Goal: Task Accomplishment & Management: Use online tool/utility

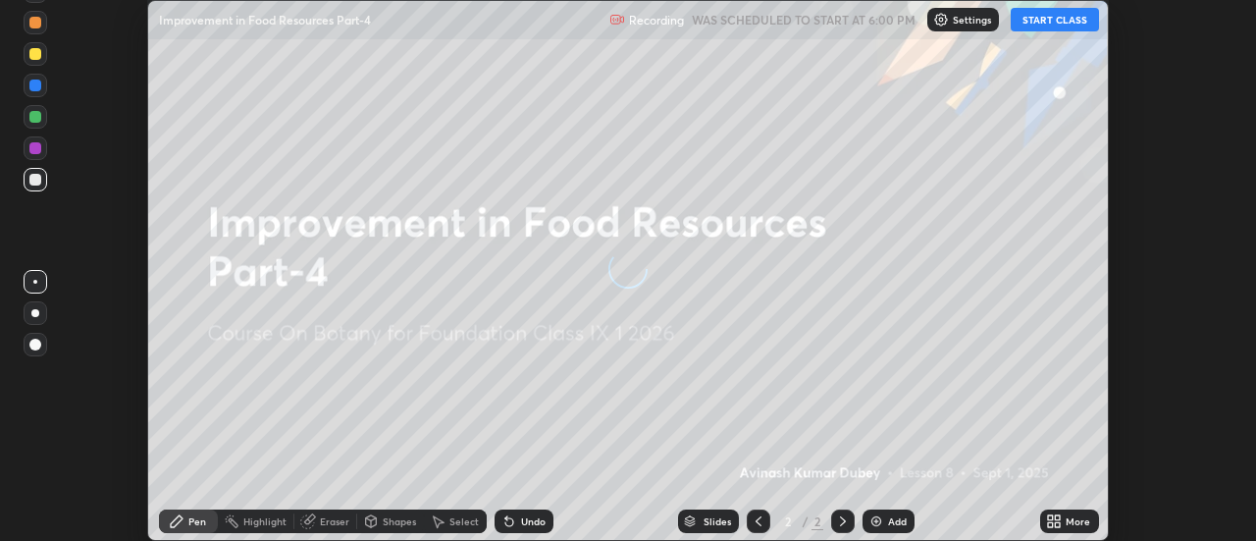
scroll to position [541, 1255]
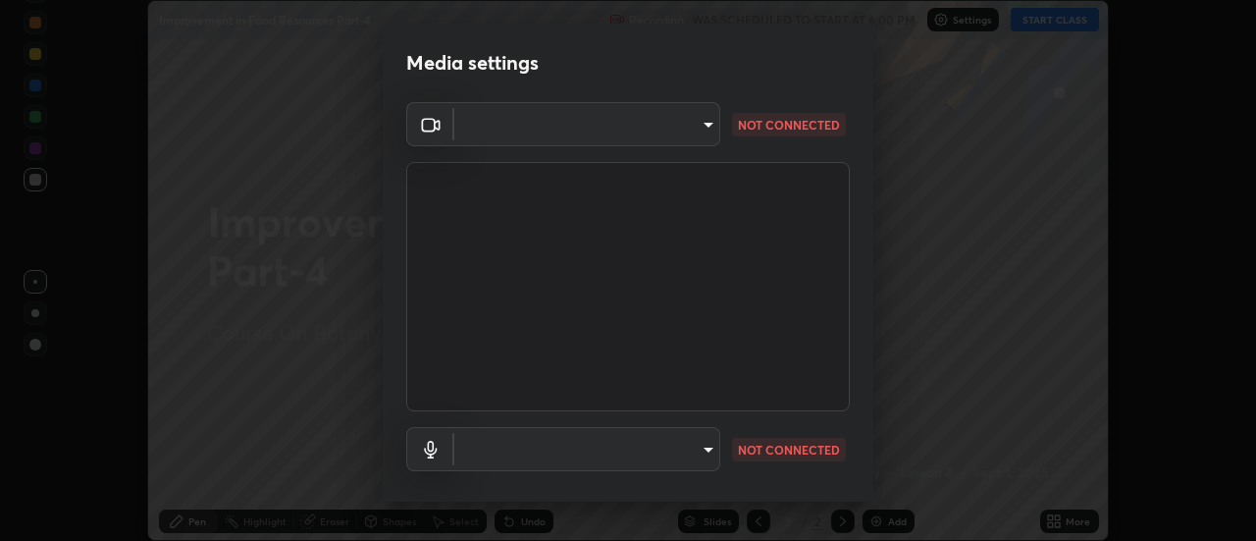
type input "751d449d604e4b96ecedde1e1f6f716fb17d1e84b34bafc94373a3023f52de87"
type input "default"
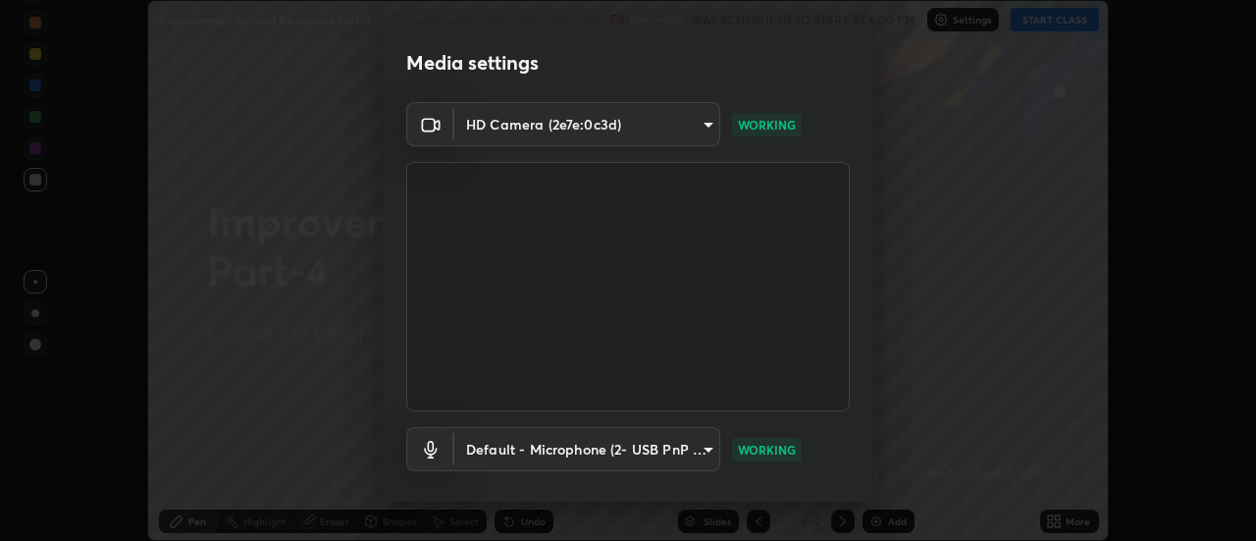
scroll to position [103, 0]
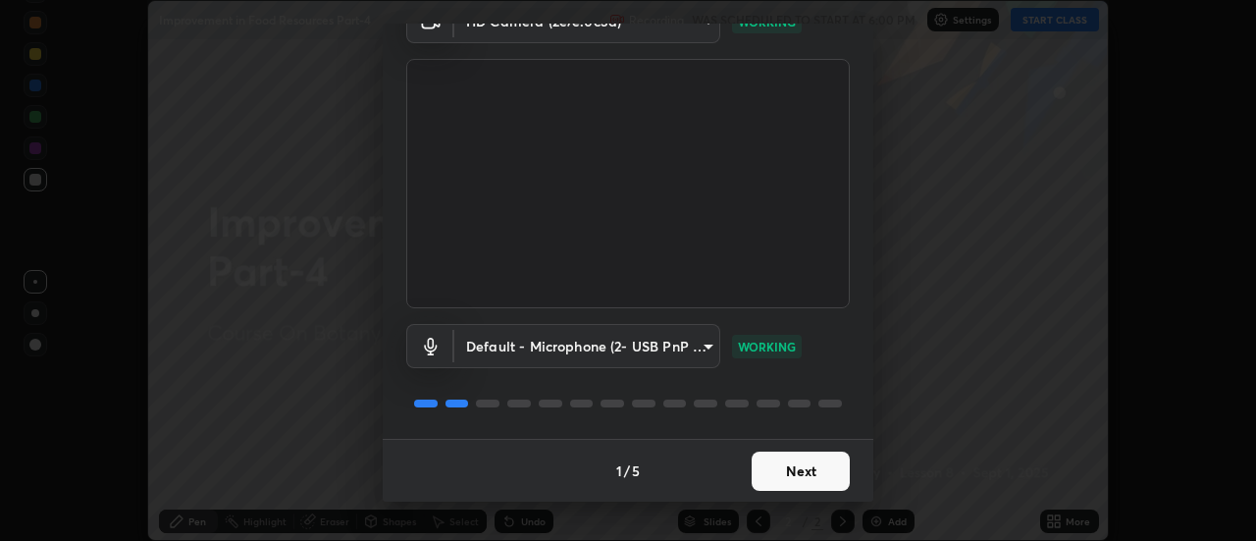
click at [803, 481] on button "Next" at bounding box center [801, 471] width 98 height 39
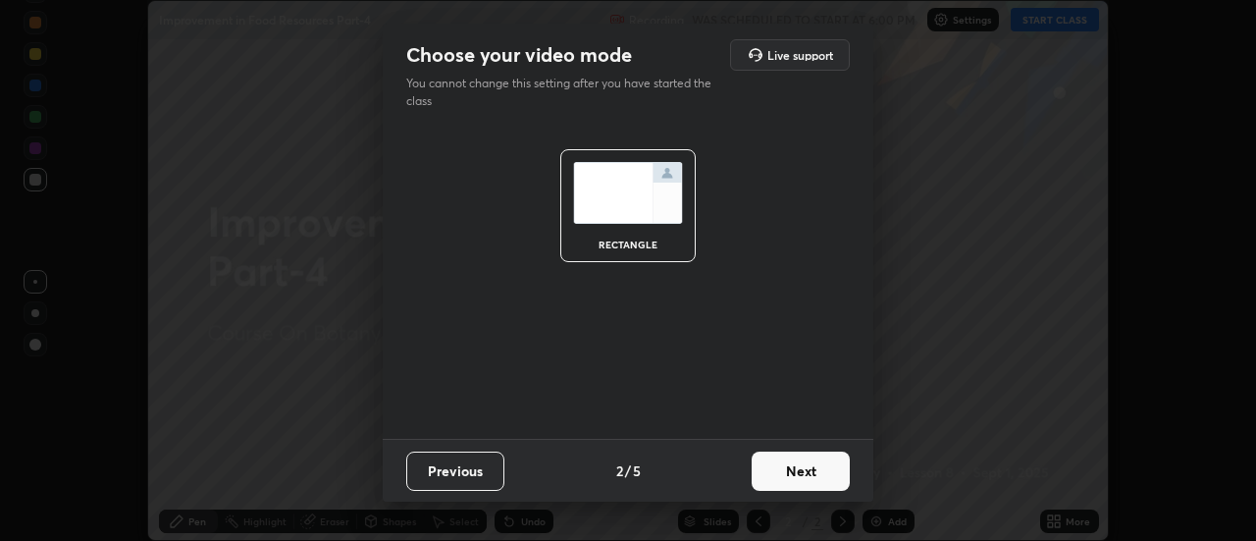
scroll to position [0, 0]
click at [802, 479] on button "Next" at bounding box center [801, 471] width 98 height 39
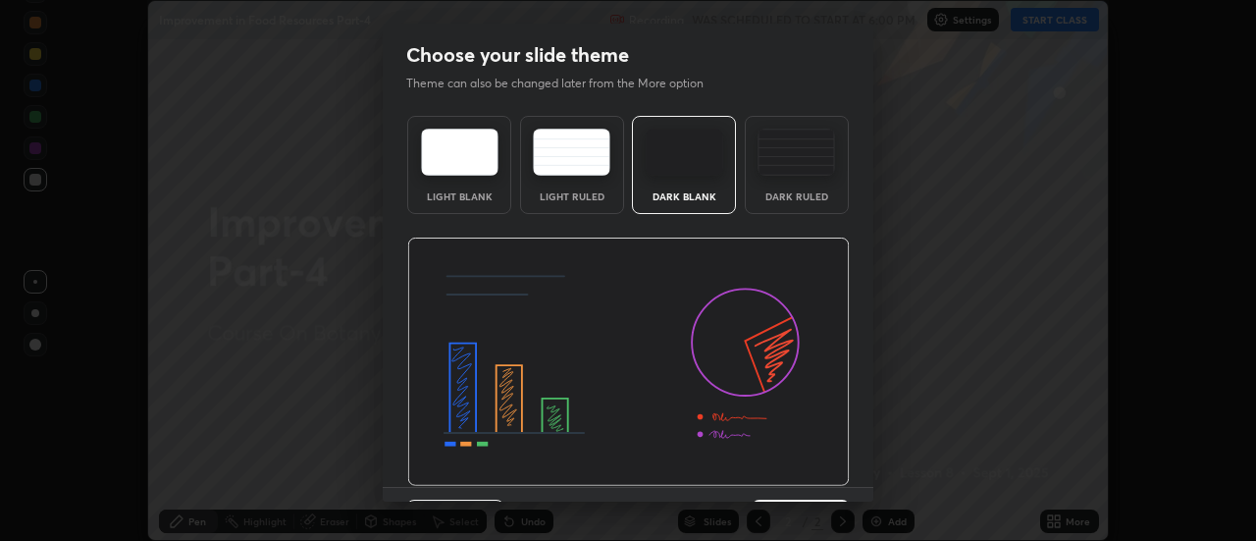
scroll to position [48, 0]
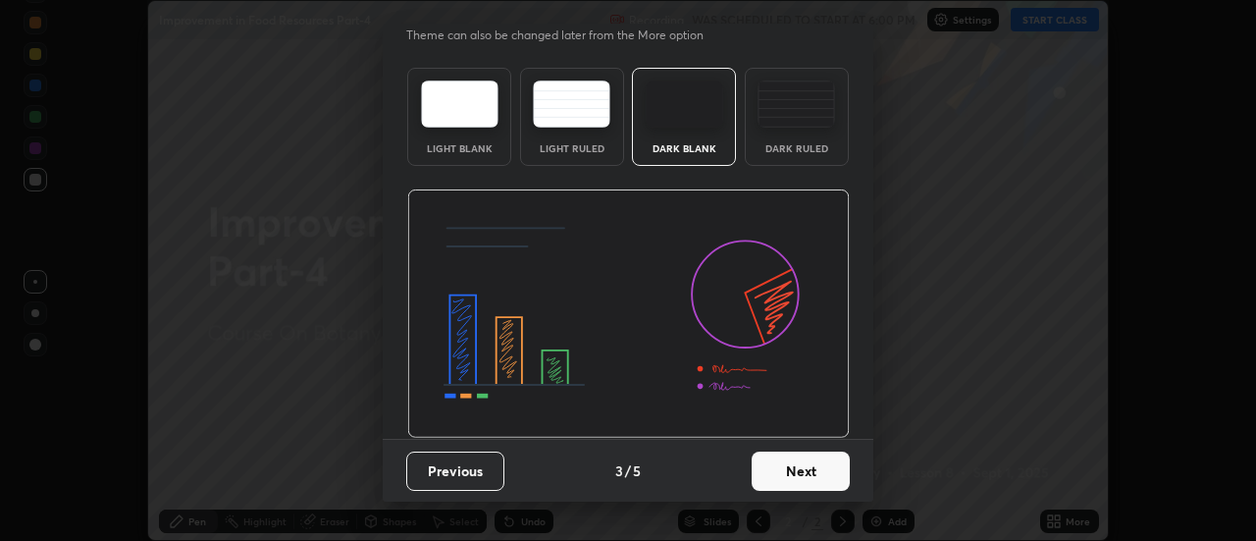
click at [798, 477] on button "Next" at bounding box center [801, 471] width 98 height 39
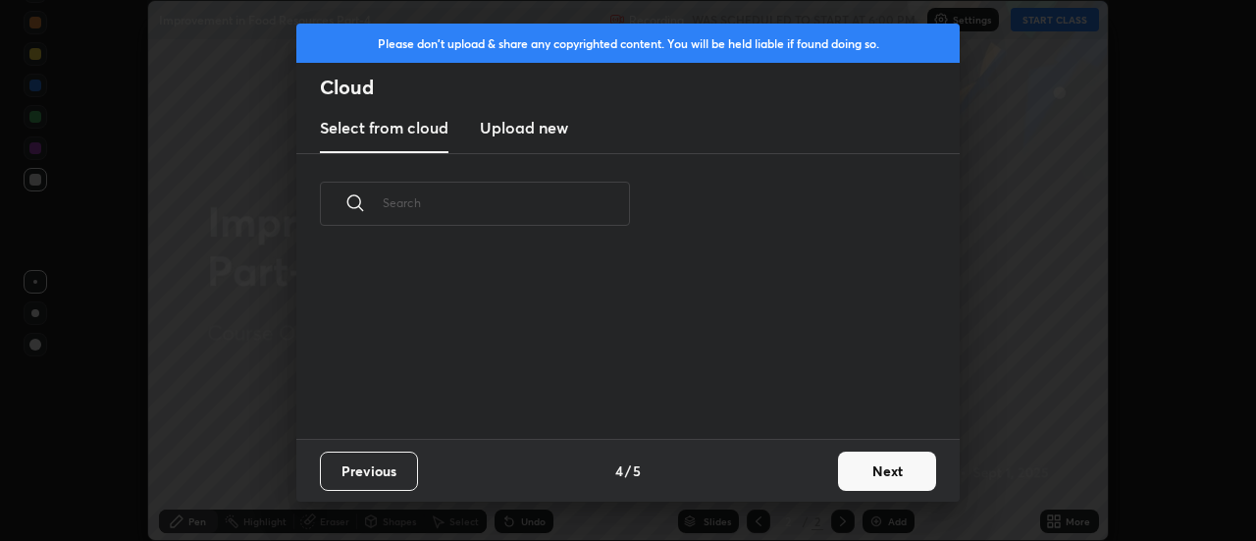
scroll to position [185, 630]
click at [870, 477] on button "Next" at bounding box center [887, 471] width 98 height 39
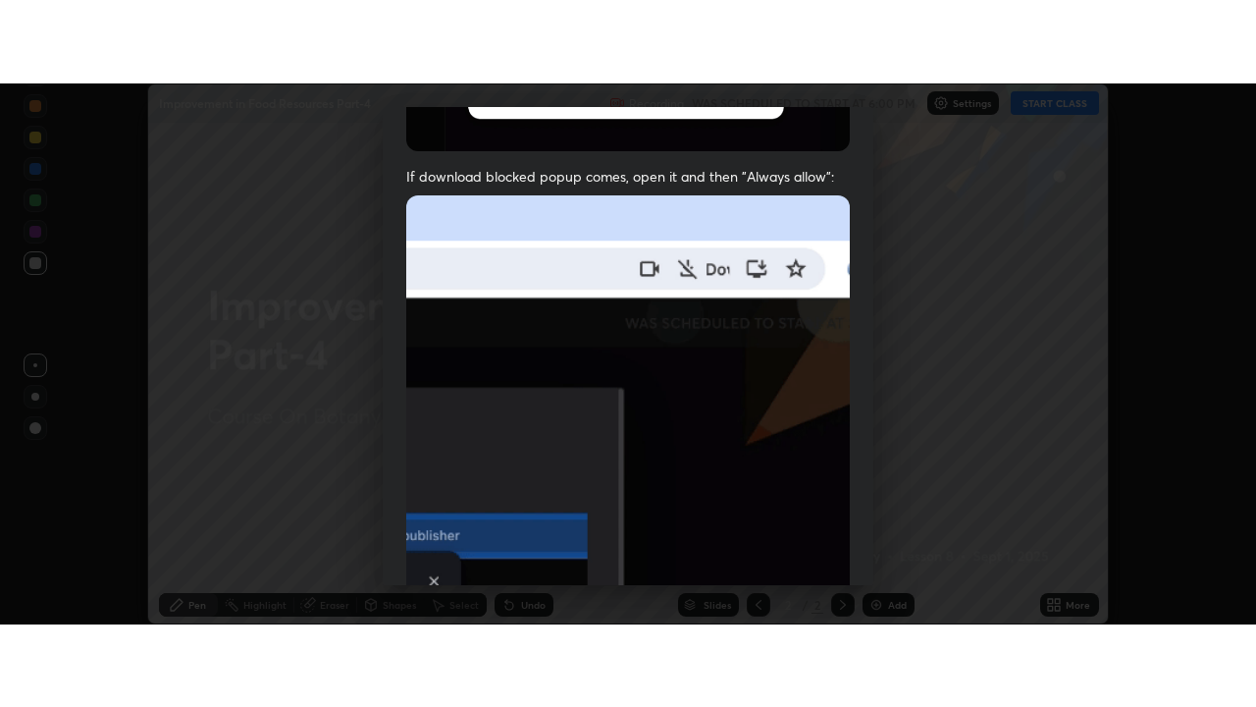
scroll to position [504, 0]
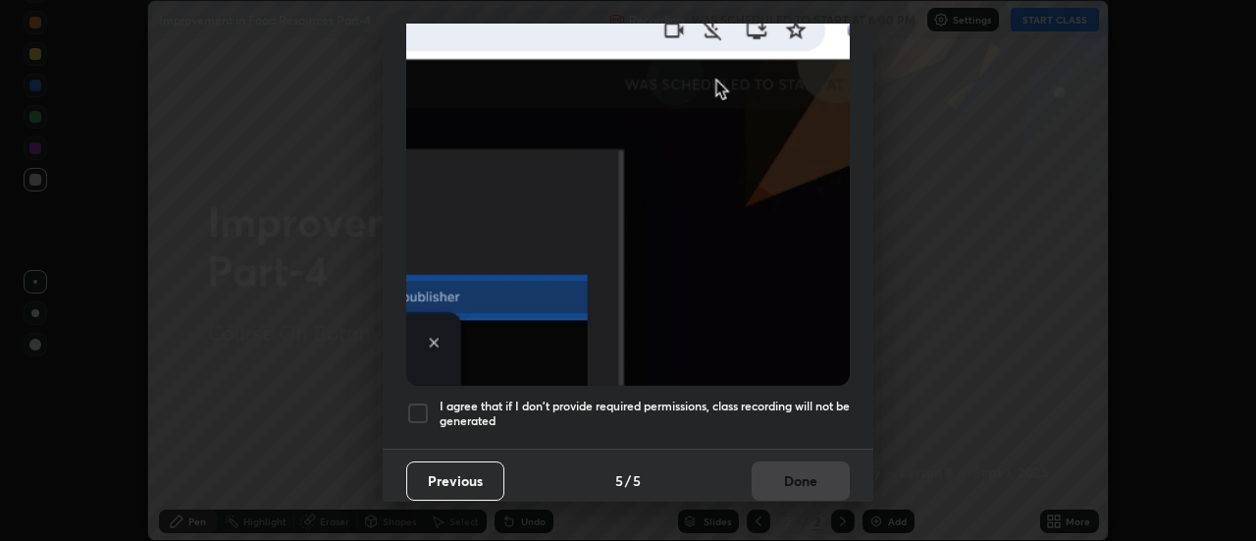
click at [423, 407] on div at bounding box center [418, 413] width 24 height 24
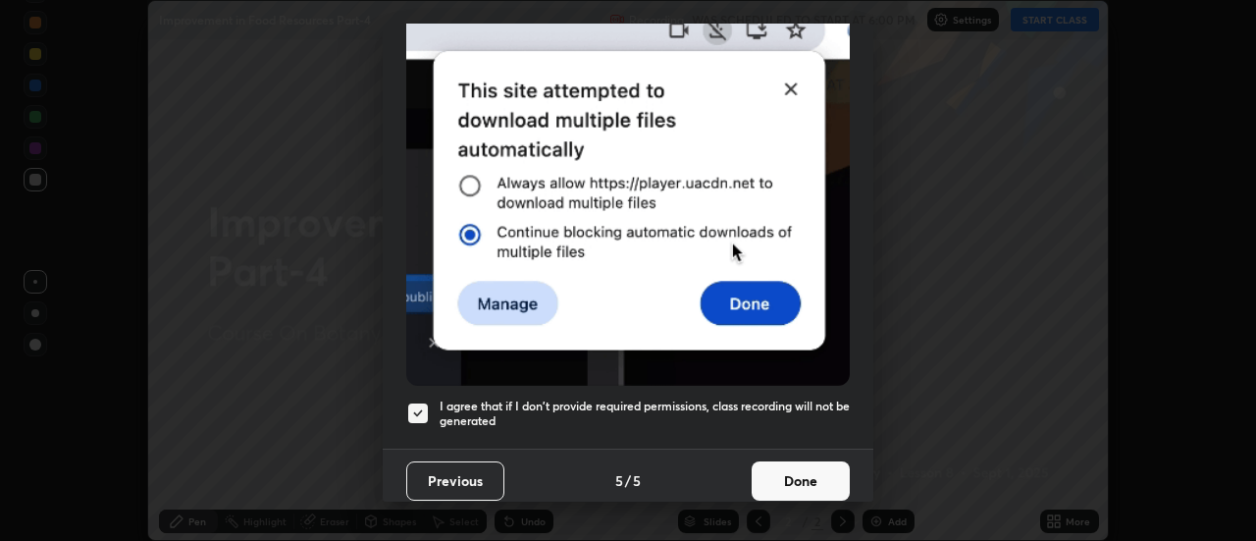
click at [782, 474] on button "Done" at bounding box center [801, 480] width 98 height 39
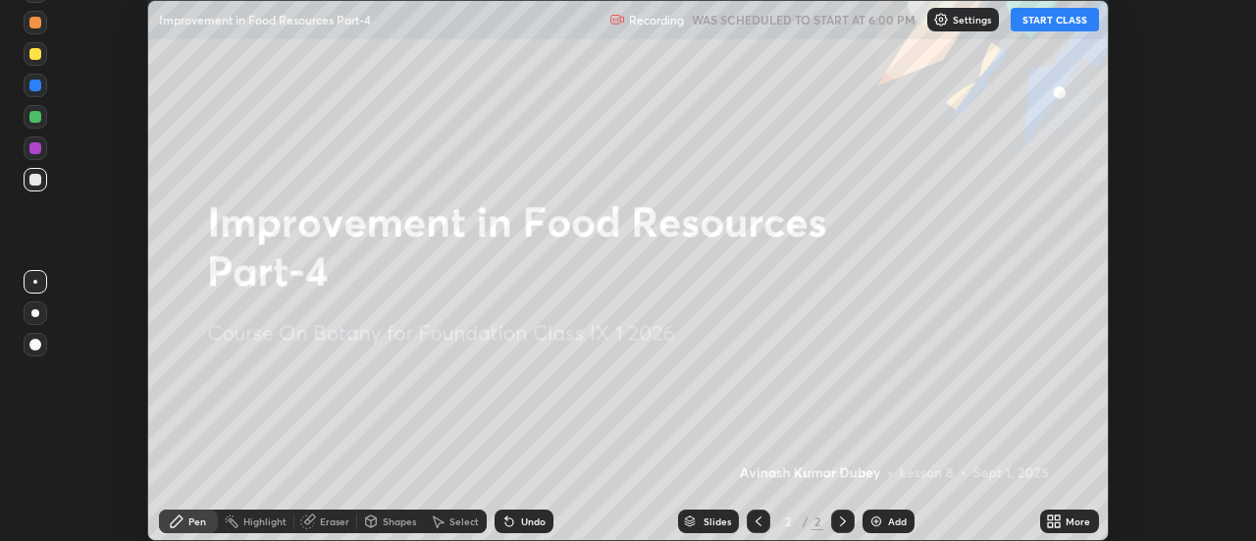
click at [1068, 519] on div "More" at bounding box center [1078, 521] width 25 height 10
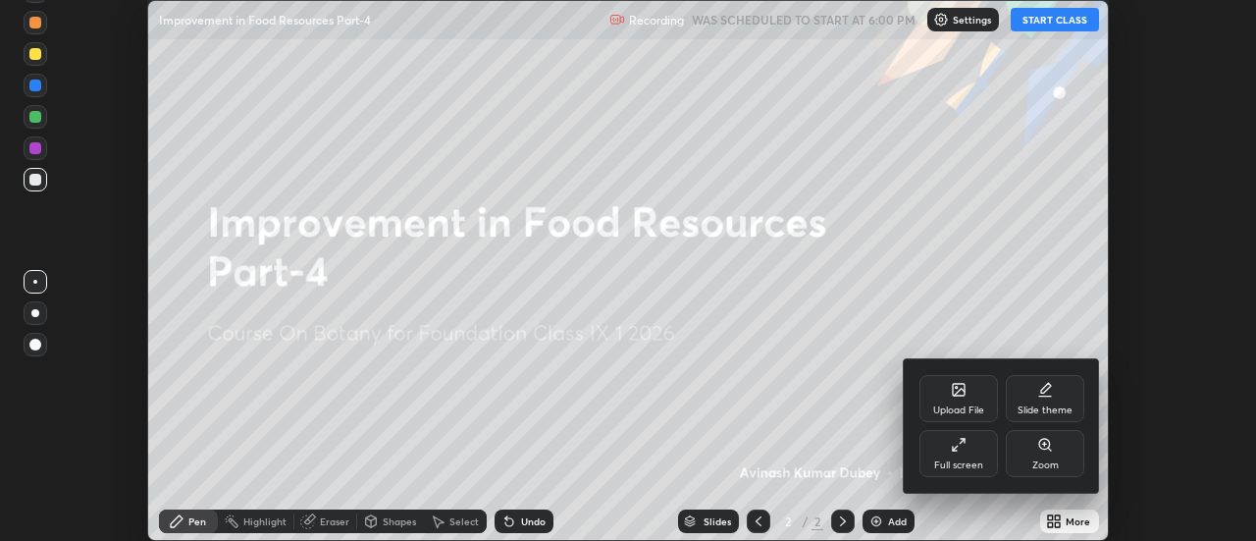
click at [966, 450] on icon at bounding box center [959, 445] width 16 height 16
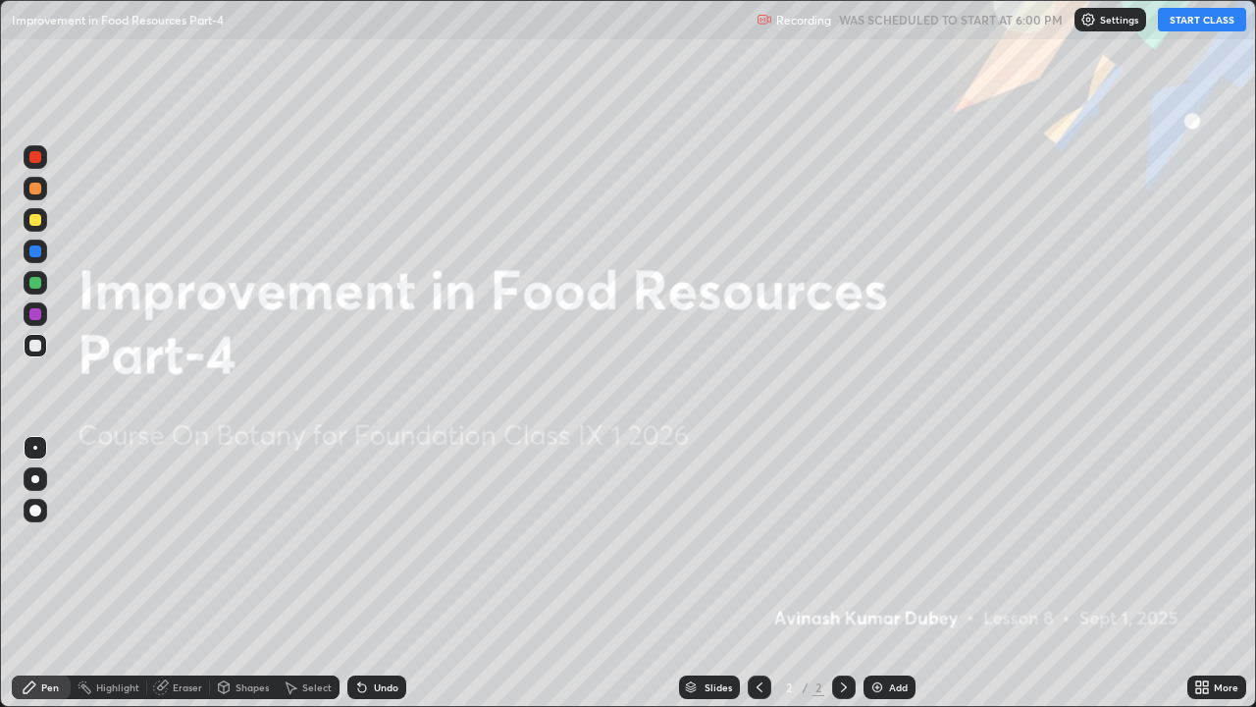
scroll to position [707, 1256]
click at [1213, 20] on button "START CLASS" at bounding box center [1202, 20] width 88 height 24
click at [896, 540] on div "Add" at bounding box center [898, 687] width 19 height 10
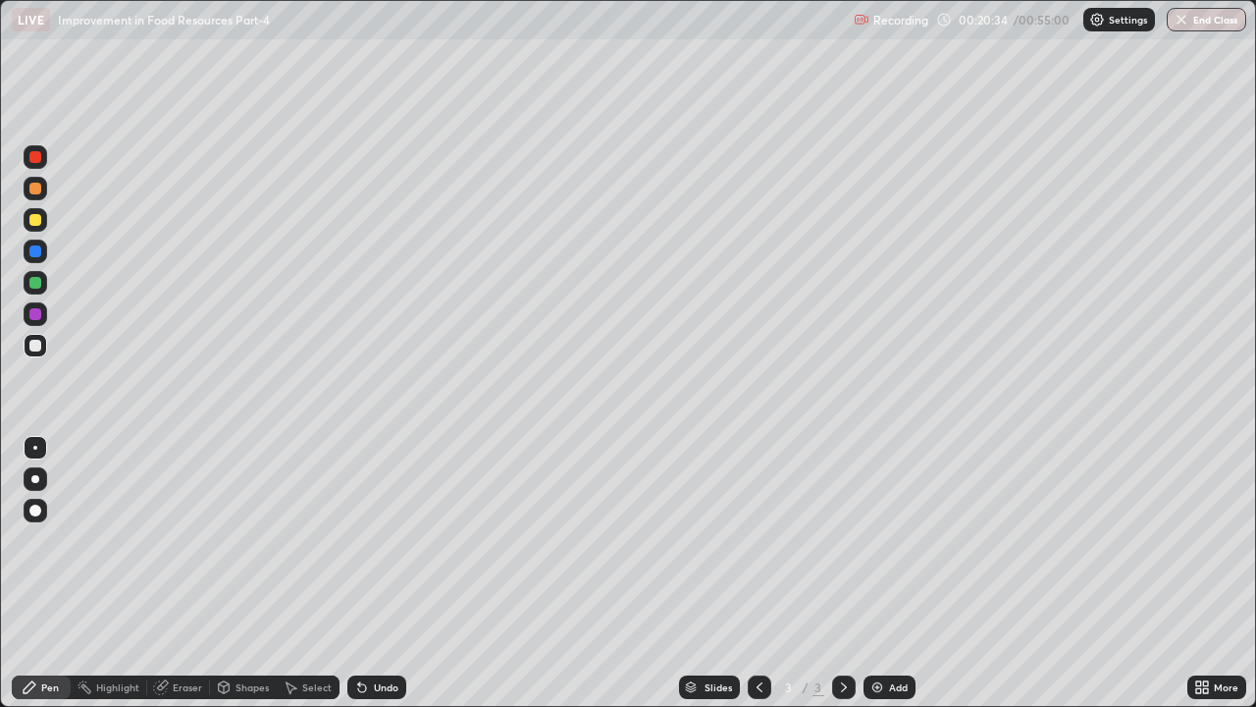
click at [178, 540] on div "Eraser" at bounding box center [178, 687] width 63 height 24
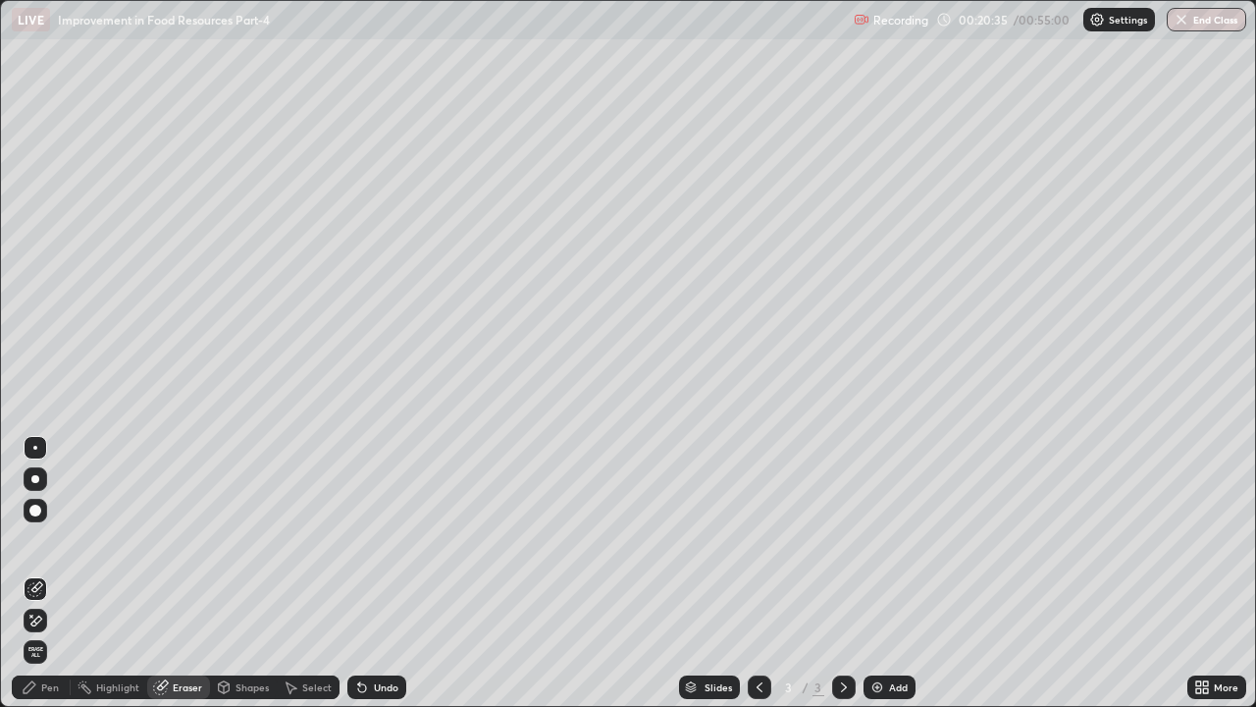
click at [35, 540] on span "Erase all" at bounding box center [36, 652] width 22 height 12
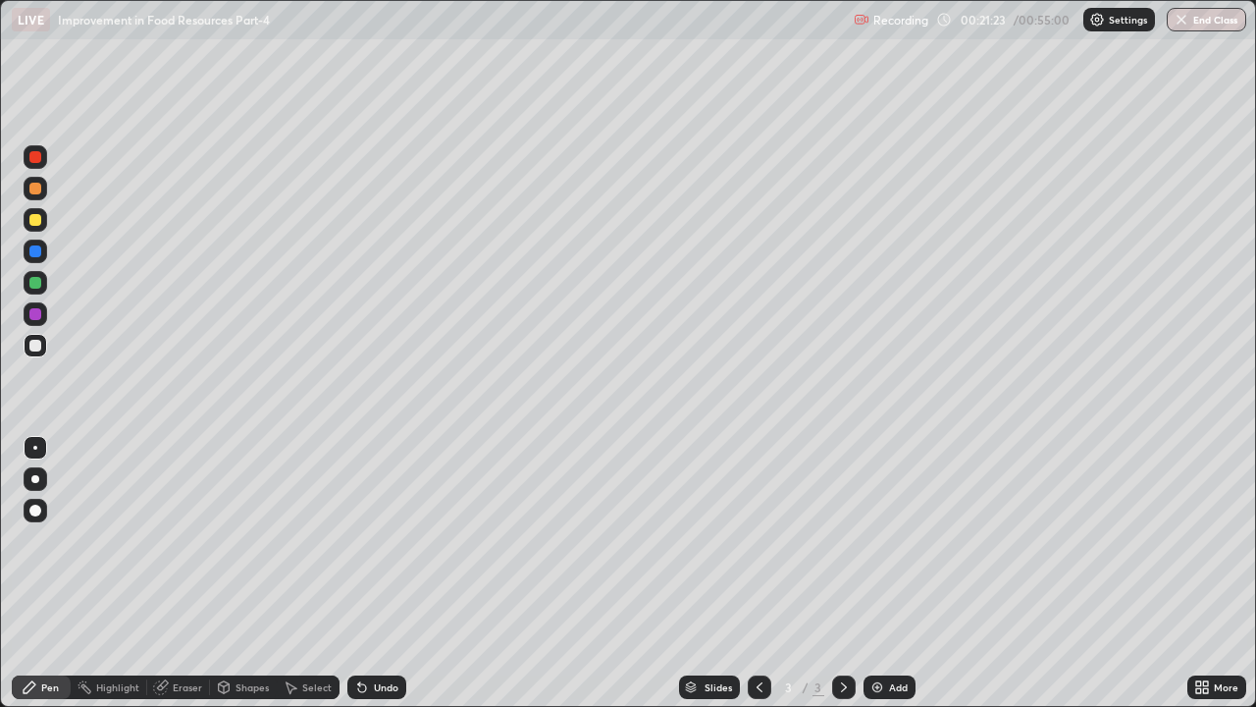
click at [188, 540] on div "Eraser" at bounding box center [178, 687] width 63 height 24
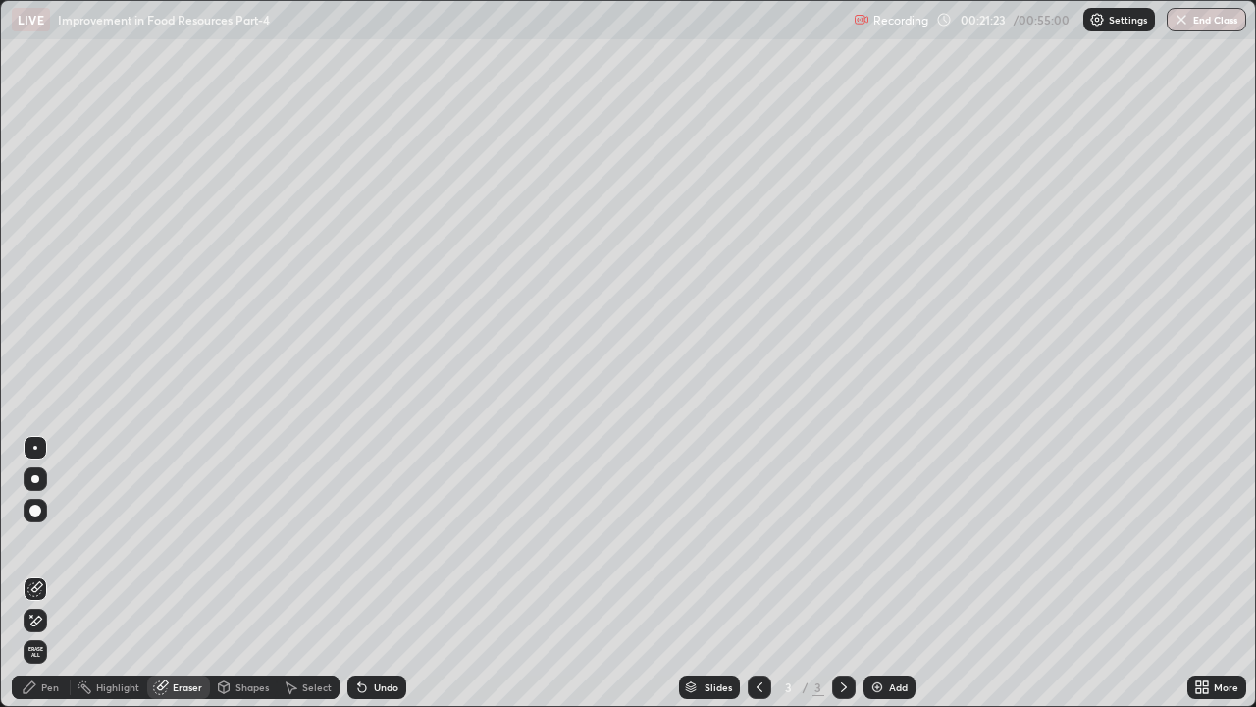
click at [37, 540] on span "Erase all" at bounding box center [36, 652] width 22 height 12
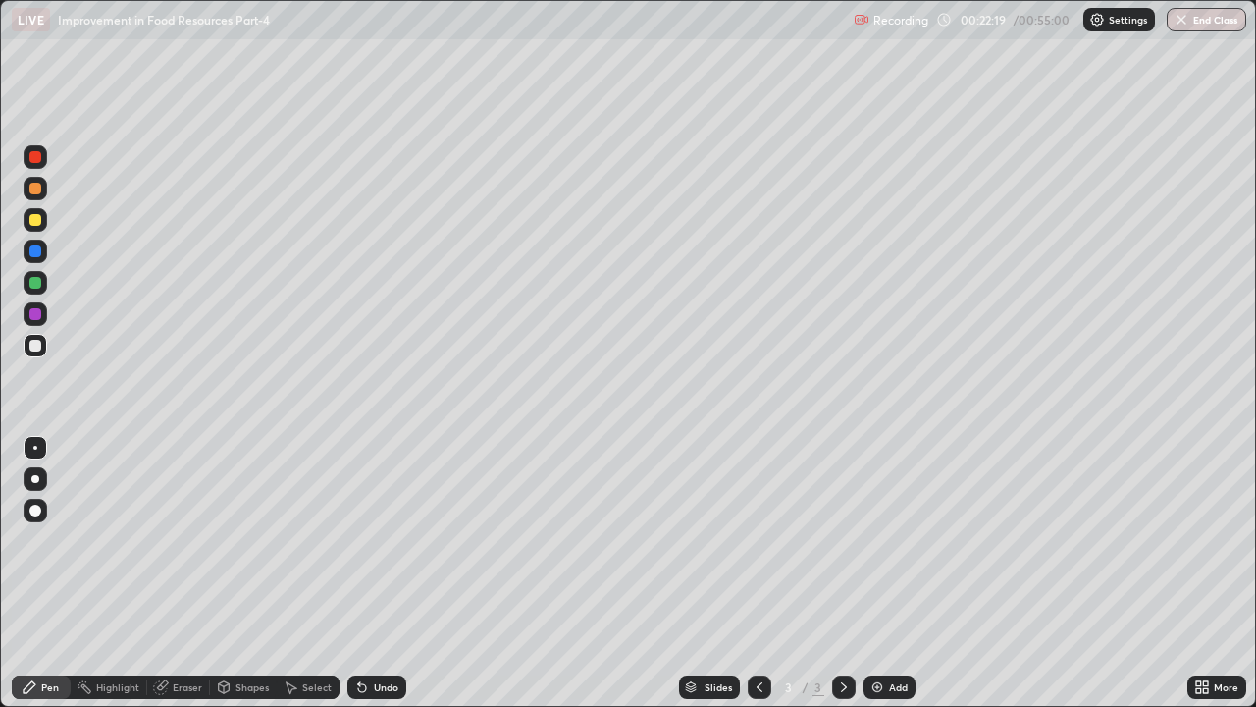
click at [193, 540] on div "Eraser" at bounding box center [187, 687] width 29 height 10
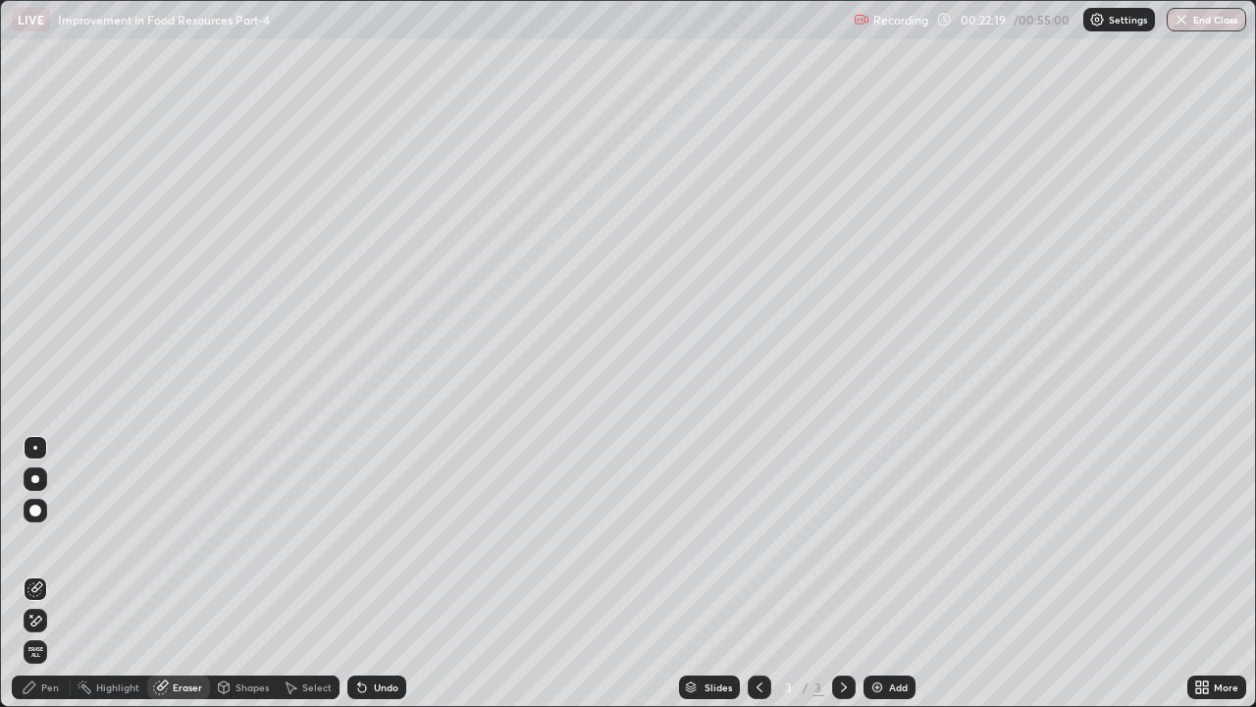
click at [35, 540] on span "Erase all" at bounding box center [36, 652] width 22 height 12
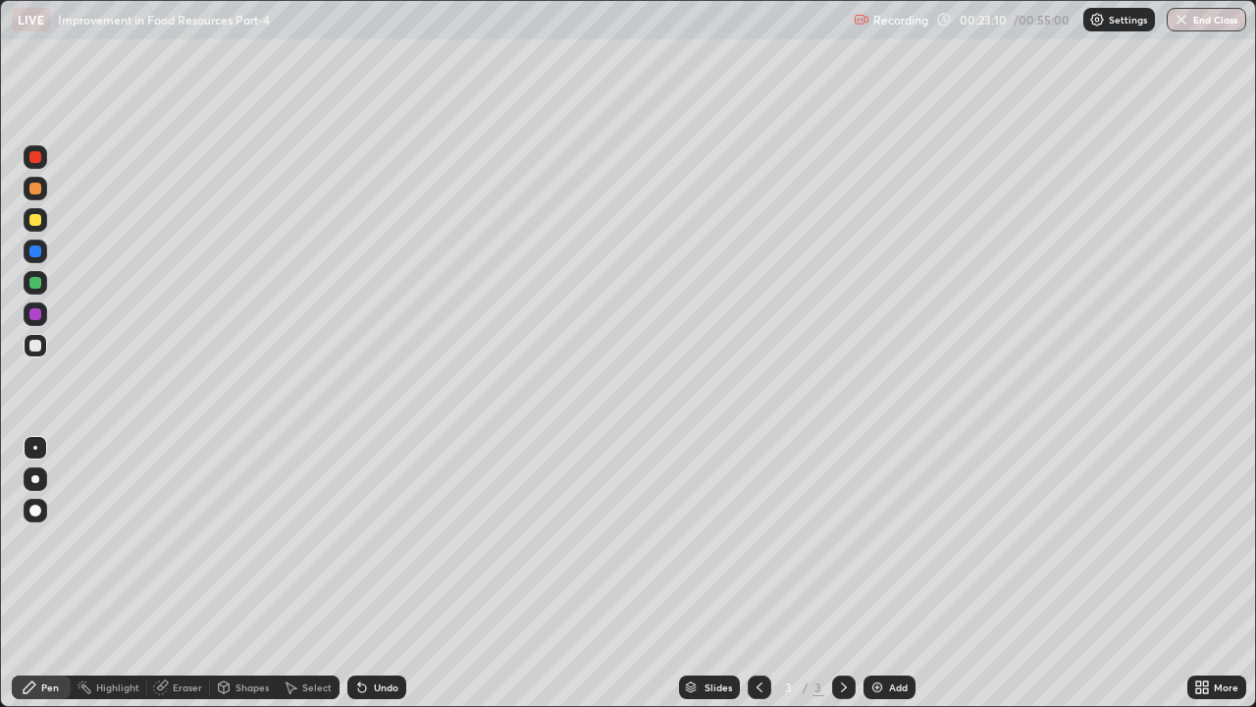
click at [197, 540] on div "Eraser" at bounding box center [187, 687] width 29 height 10
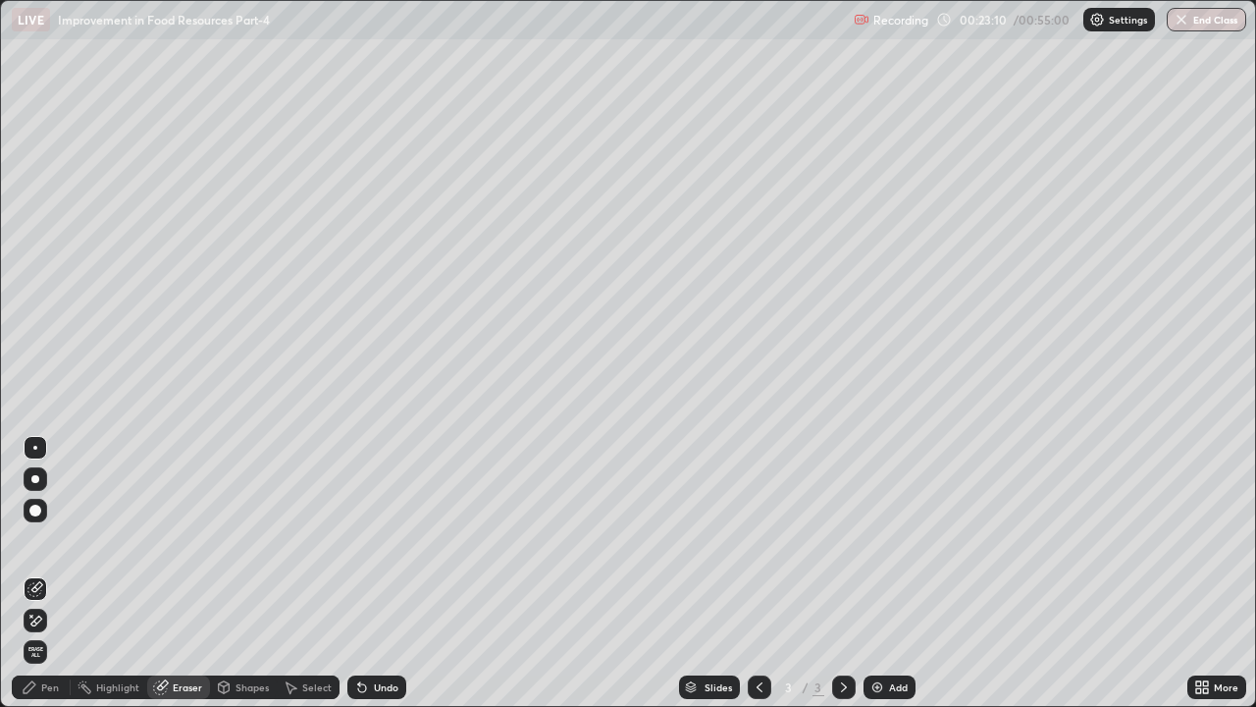
click at [35, 540] on span "Erase all" at bounding box center [36, 652] width 22 height 12
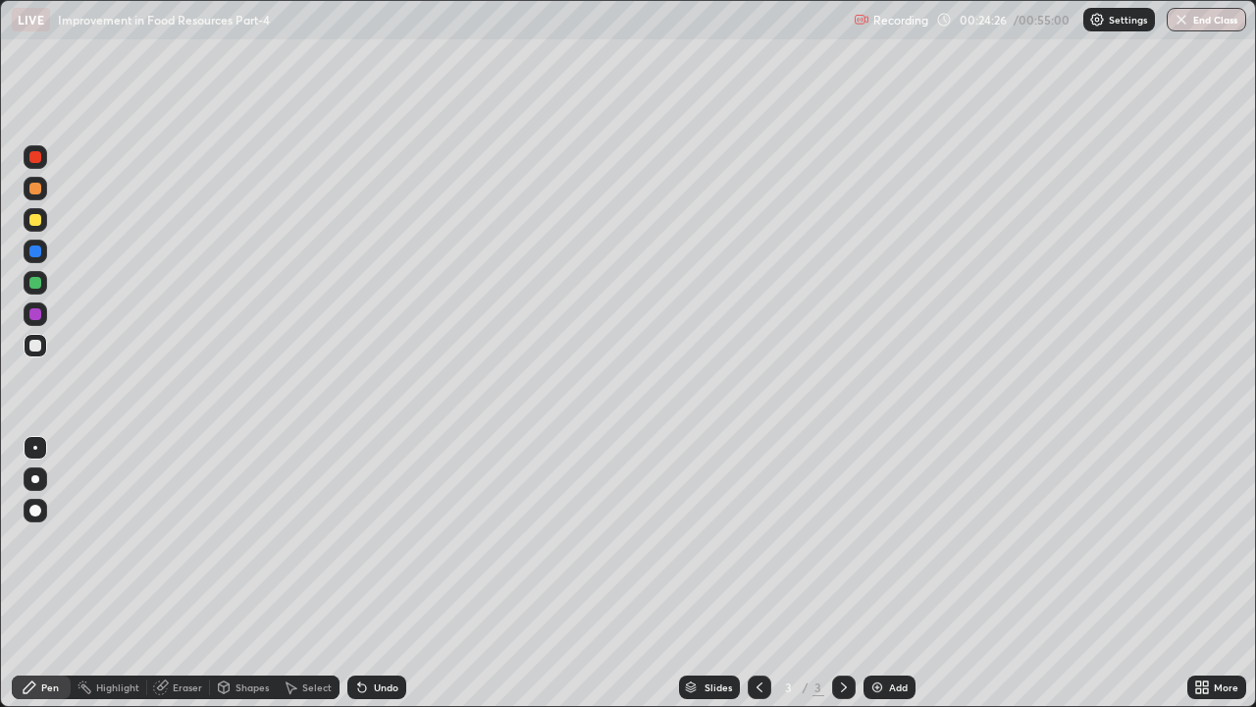
click at [183, 540] on div "Eraser" at bounding box center [187, 687] width 29 height 10
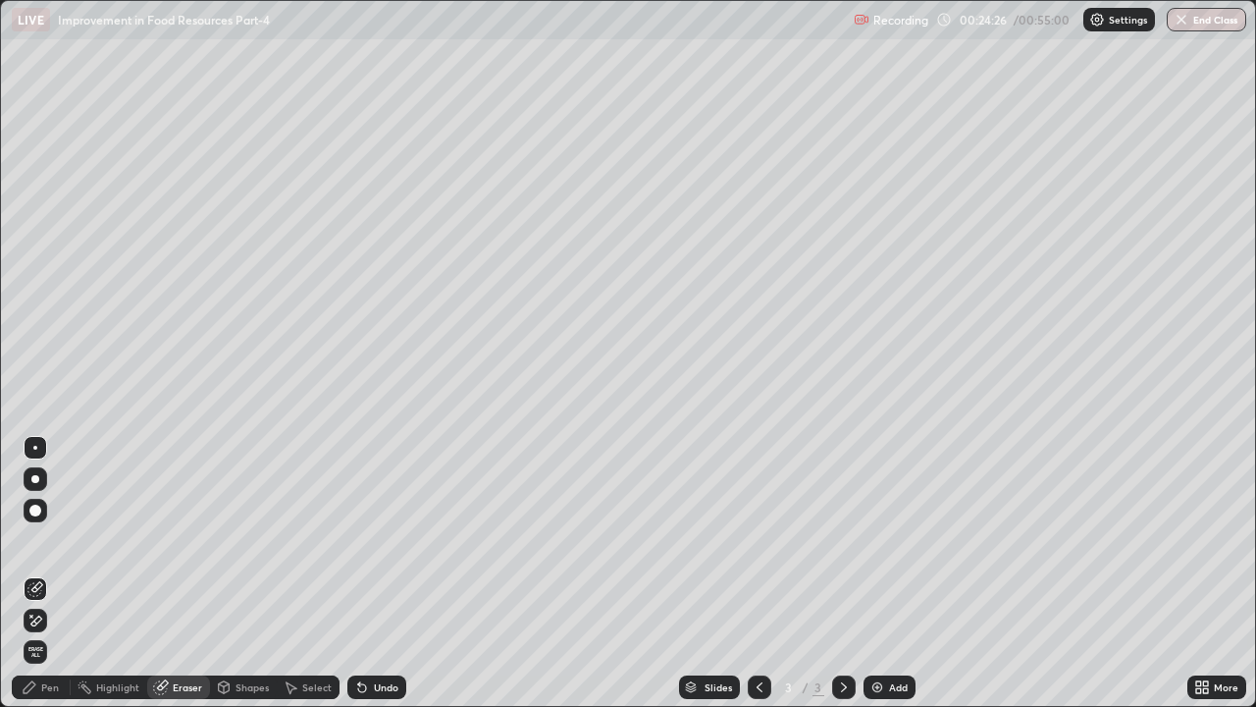
click at [36, 540] on span "Erase all" at bounding box center [36, 652] width 22 height 12
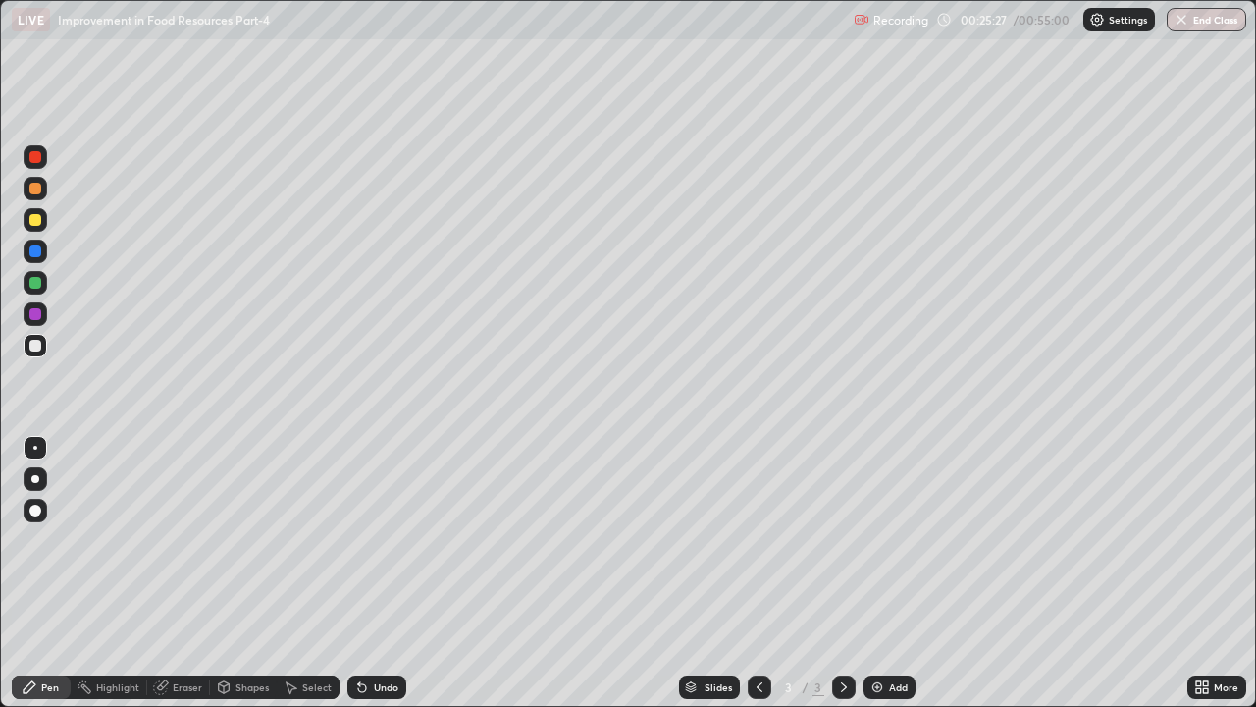
click at [33, 277] on div at bounding box center [35, 283] width 12 height 12
click at [185, 540] on div "Eraser" at bounding box center [187, 687] width 29 height 10
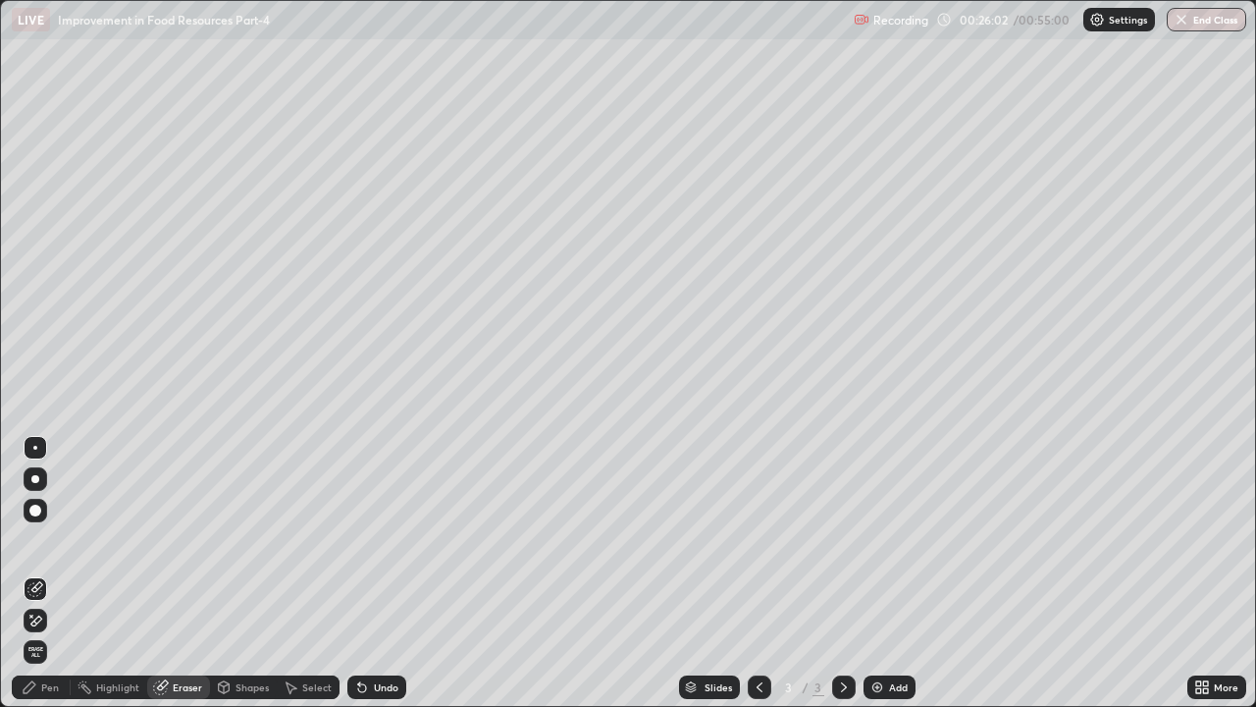
click at [38, 540] on span "Erase all" at bounding box center [36, 652] width 22 height 12
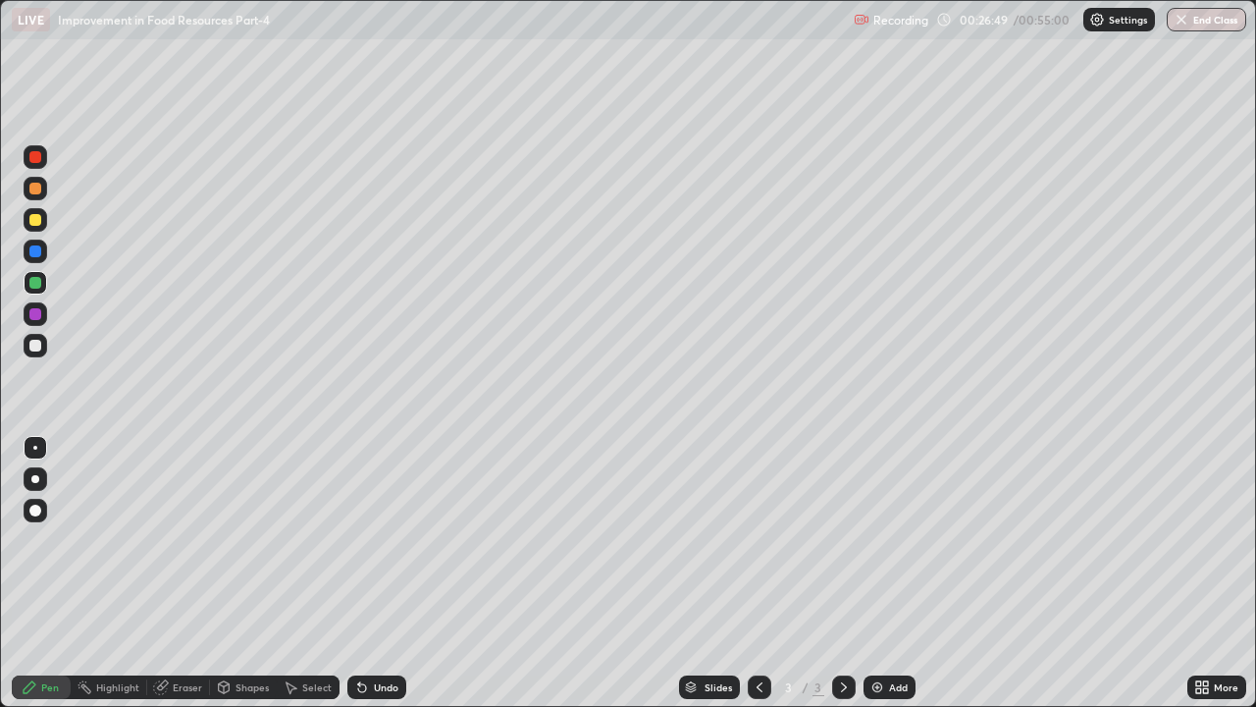
click at [195, 540] on div "Eraser" at bounding box center [187, 687] width 29 height 10
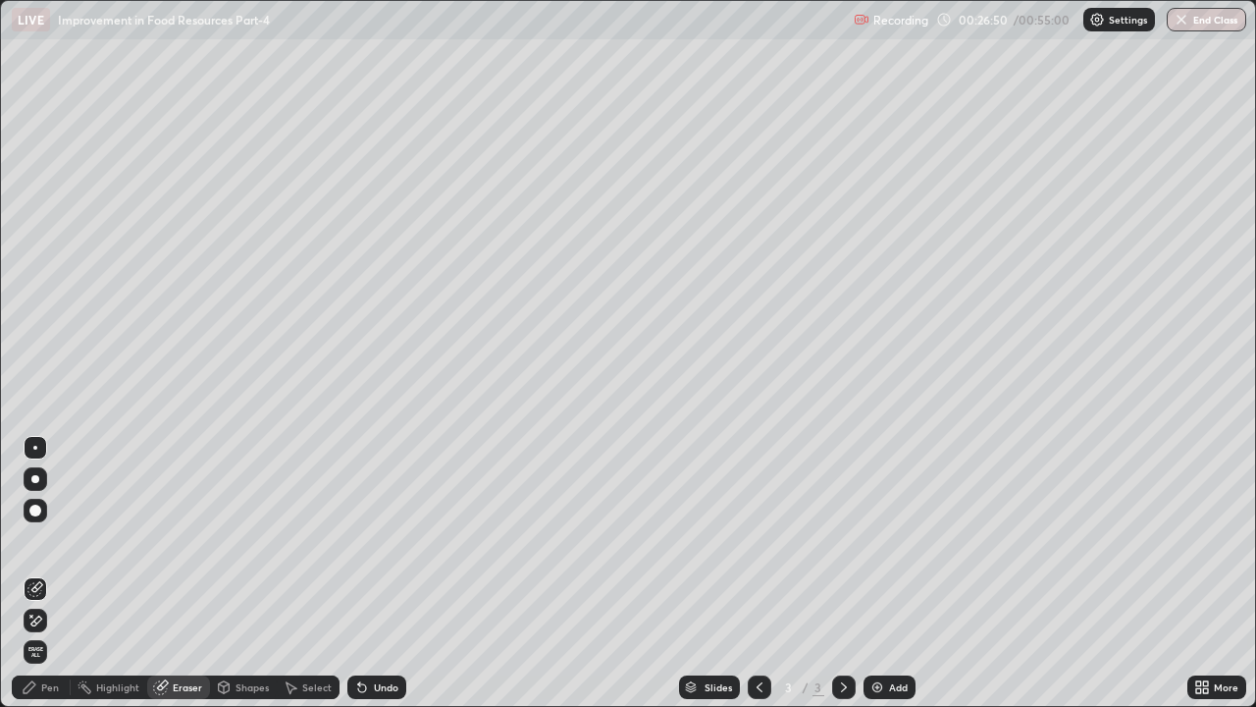
click at [43, 540] on span "Erase all" at bounding box center [36, 652] width 22 height 12
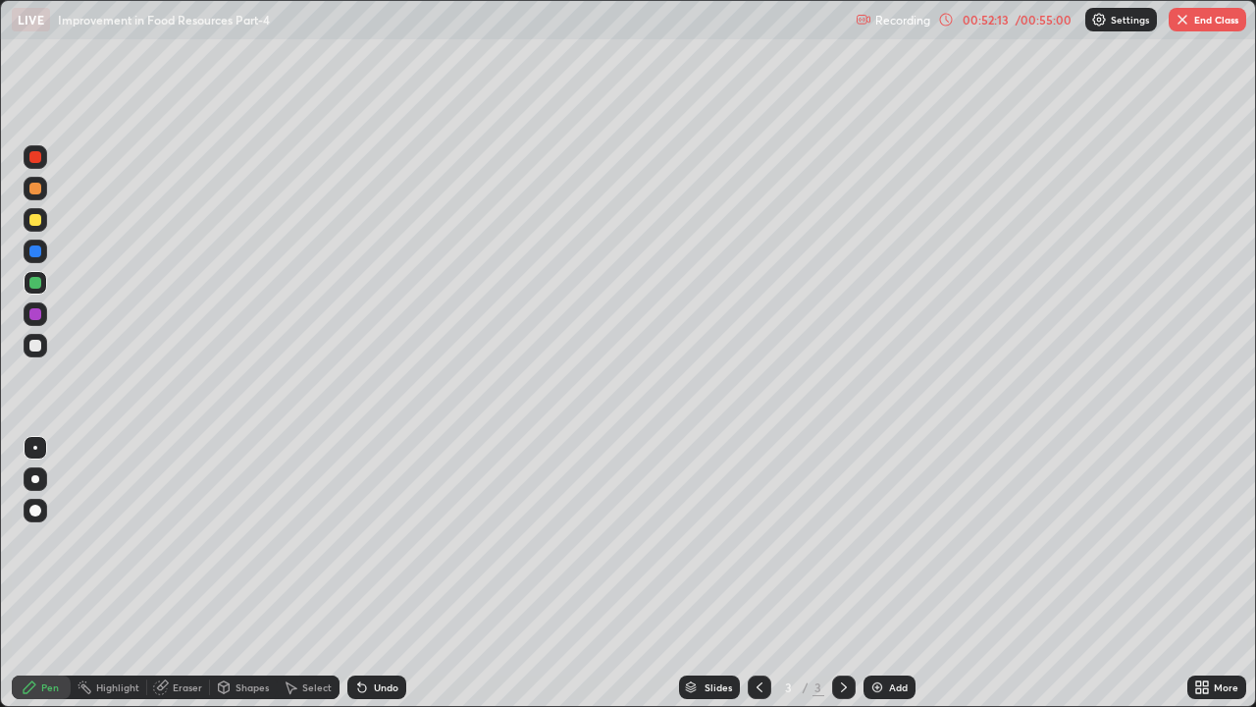
click at [1219, 12] on button "End Class" at bounding box center [1208, 20] width 78 height 24
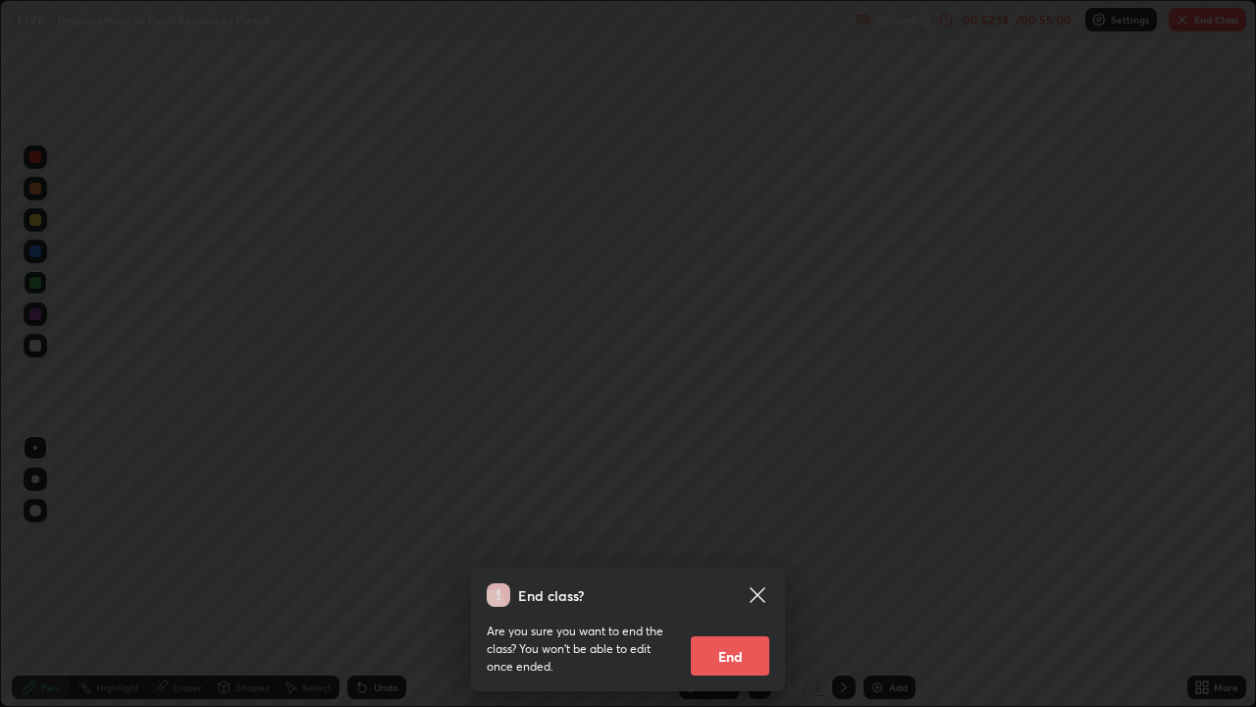
click at [720, 540] on button "End" at bounding box center [730, 655] width 79 height 39
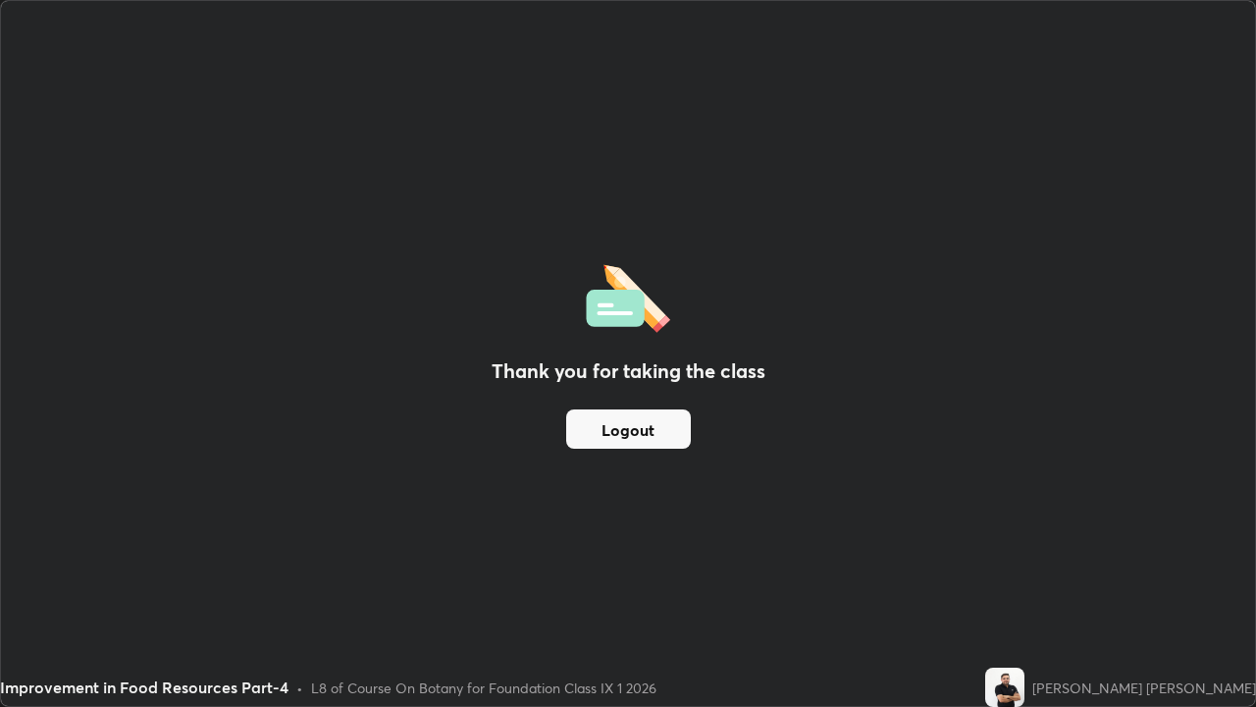
click at [638, 430] on button "Logout" at bounding box center [628, 428] width 125 height 39
